Goal: Transaction & Acquisition: Purchase product/service

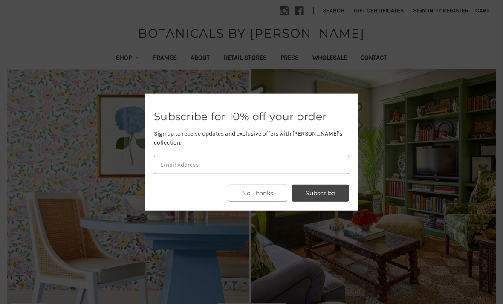
click at [259, 189] on button "No Thanks" at bounding box center [257, 193] width 59 height 17
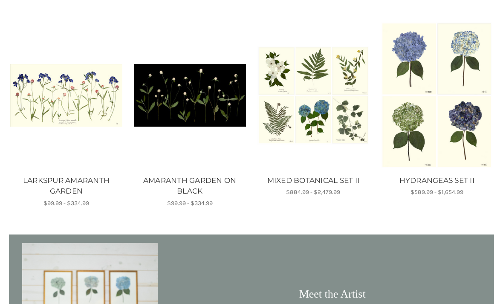
scroll to position [527, 0]
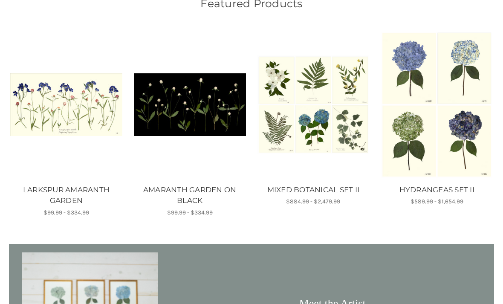
click at [451, 173] on img "HYDRANGEAS SET II, Price range from $589.99 to $1,654.99\a\a" at bounding box center [437, 105] width 112 height 148
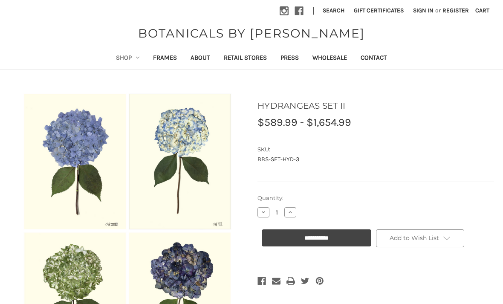
click at [439, 196] on label "Quantity:" at bounding box center [376, 198] width 237 height 9
click at [285, 209] on input "1" at bounding box center [277, 213] width 15 height 8
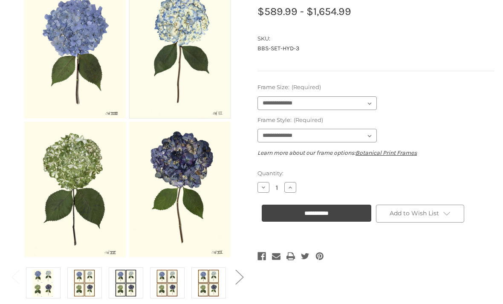
scroll to position [109, 0]
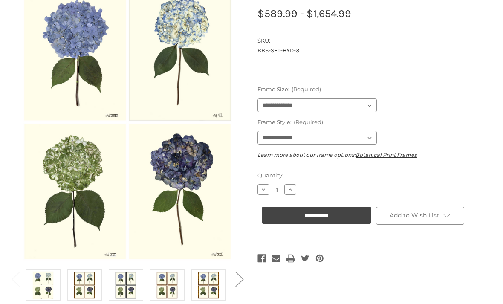
click at [406, 154] on link "Botanical Print Frames" at bounding box center [386, 154] width 61 height 7
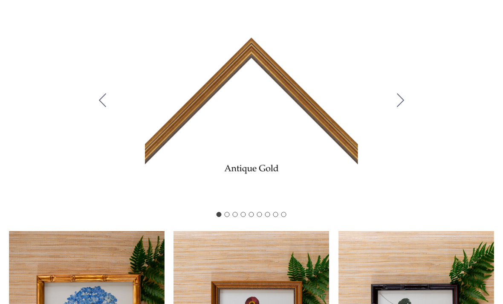
scroll to position [147, 0]
click at [403, 107] on icon "Go to slide 2" at bounding box center [400, 100] width 7 height 14
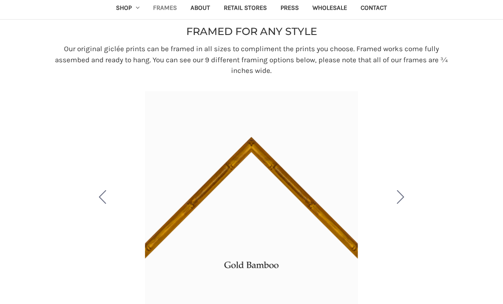
scroll to position [0, 0]
